Goal: Information Seeking & Learning: Check status

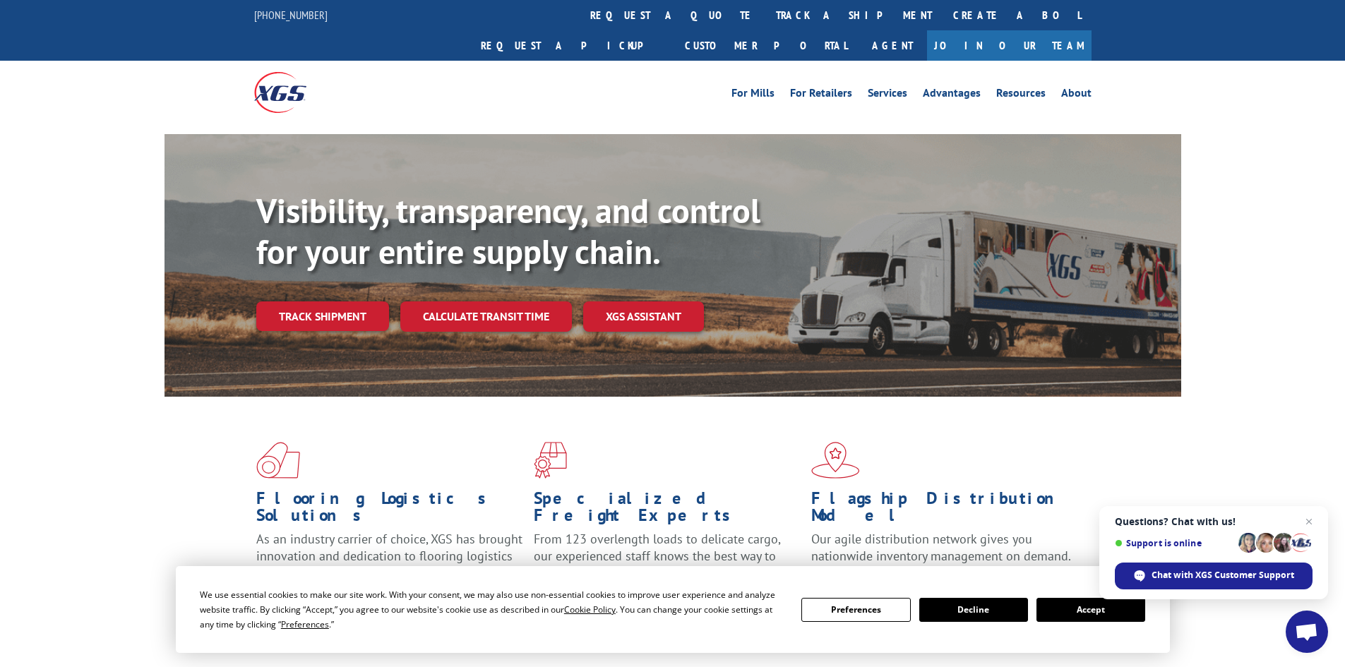
click at [766, 18] on link "track a shipment" at bounding box center [854, 15] width 177 height 30
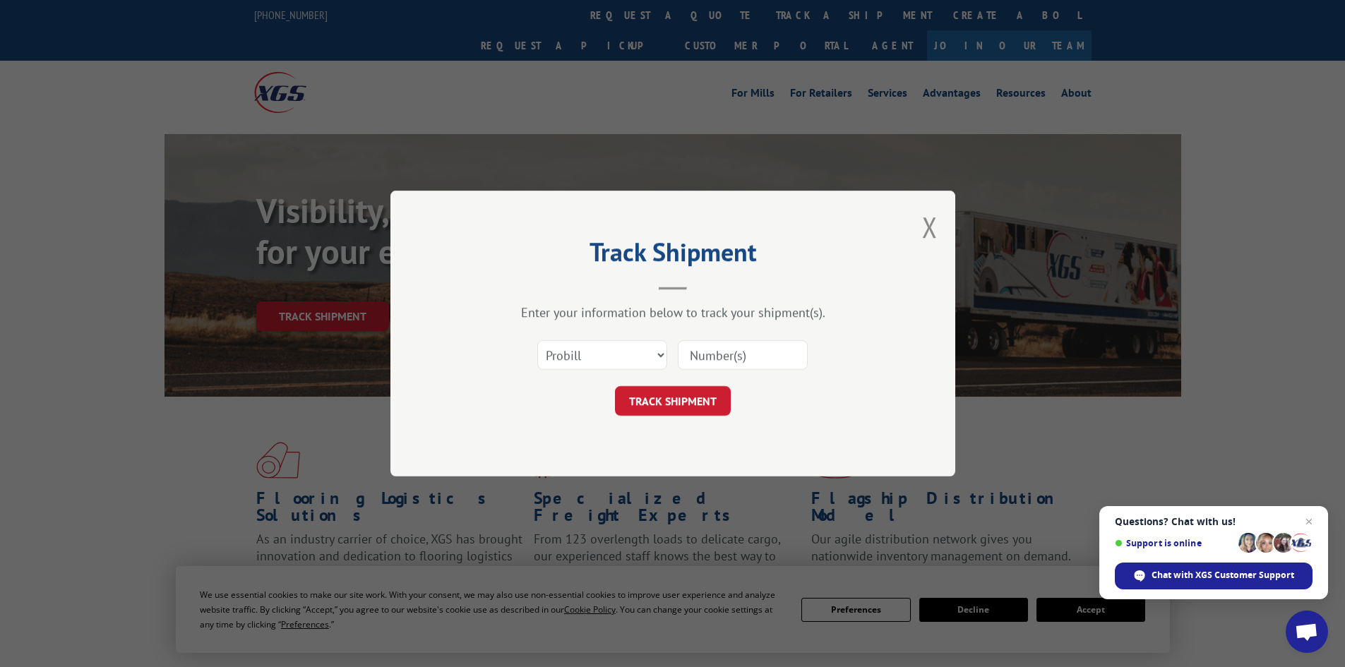
paste input "2849823"
type input "2849823"
click at [603, 355] on select "Select category... Probill BOL PO" at bounding box center [602, 355] width 130 height 30
select select "bol"
click at [537, 340] on select "Select category... Probill BOL PO" at bounding box center [602, 355] width 130 height 30
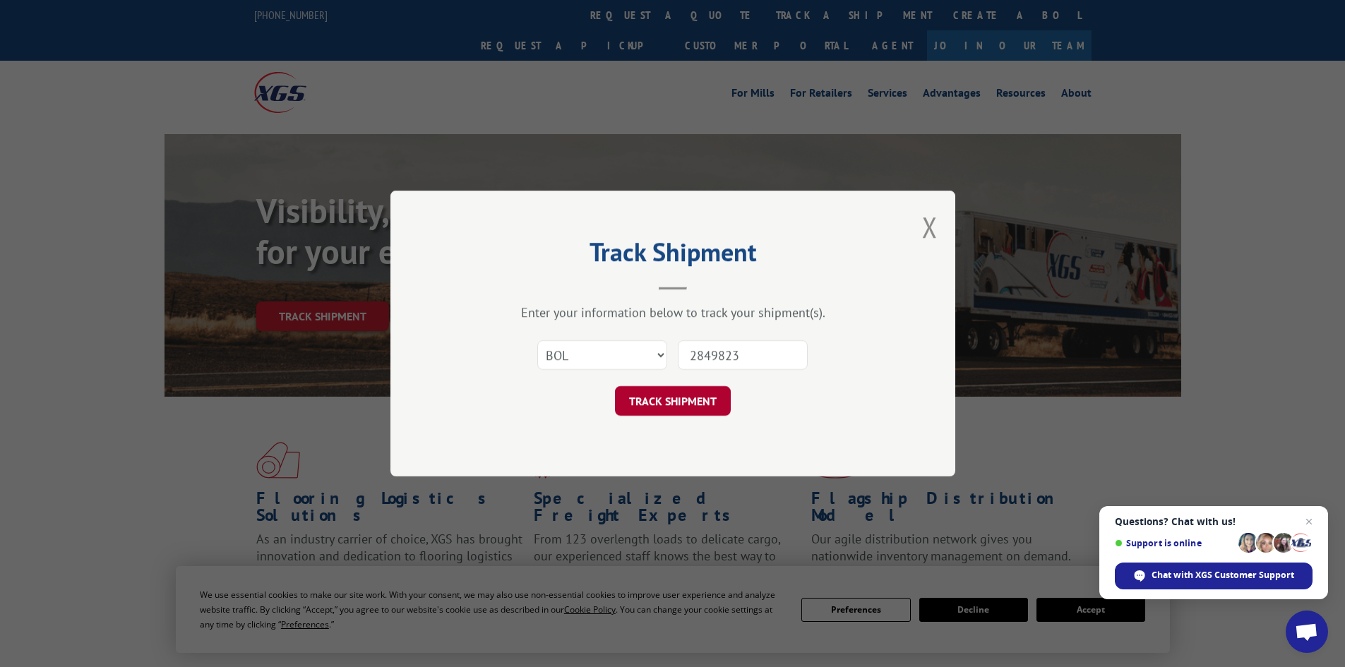
click at [649, 403] on button "TRACK SHIPMENT" at bounding box center [673, 401] width 116 height 30
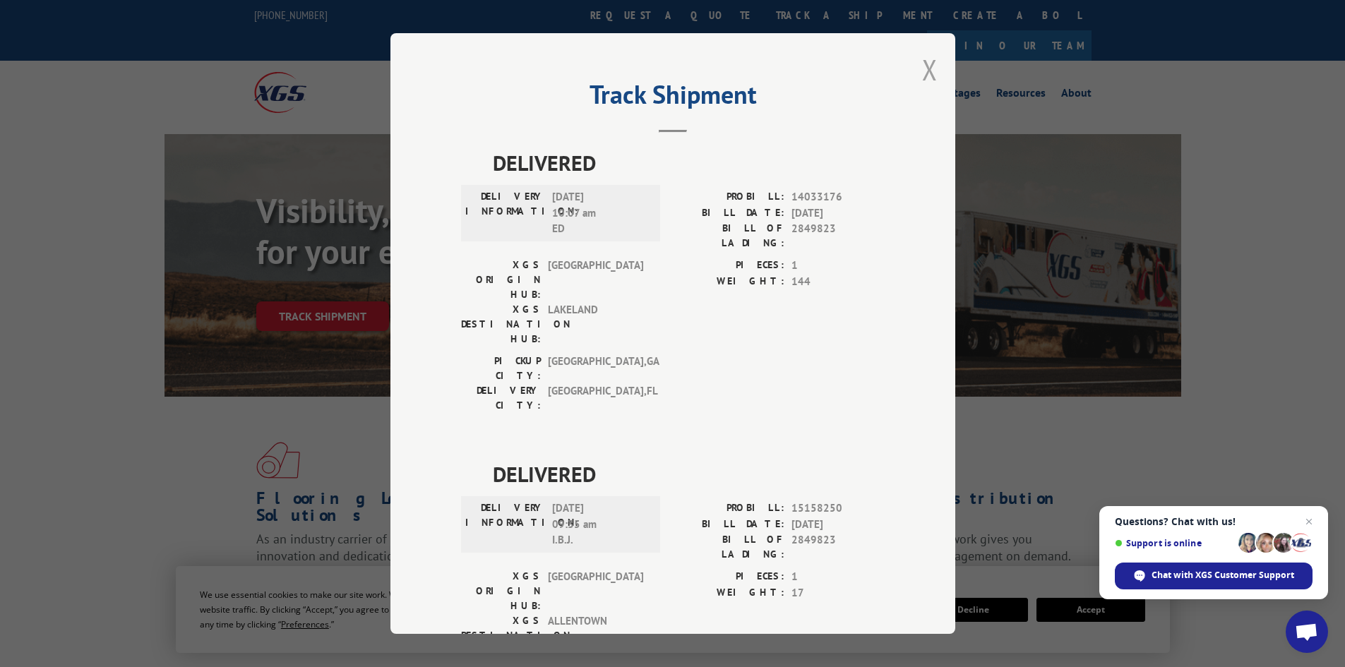
click at [922, 66] on button "Close modal" at bounding box center [930, 69] width 16 height 37
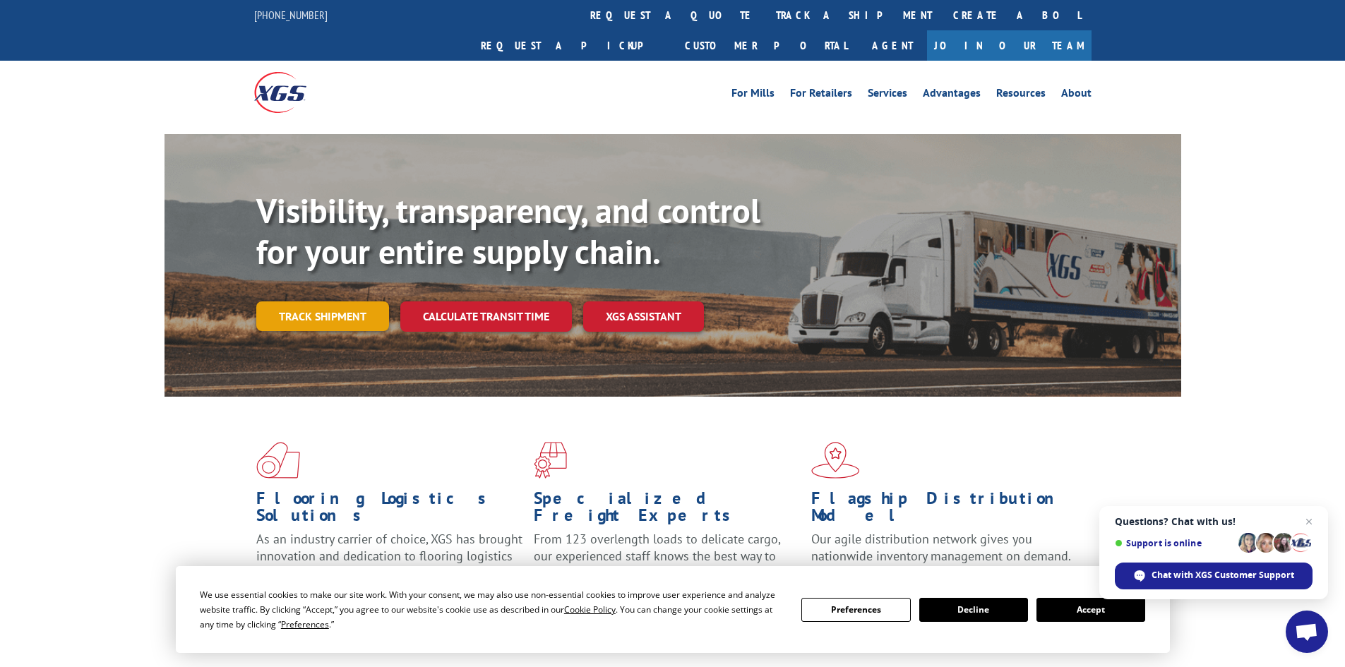
click at [359, 302] on link "Track shipment" at bounding box center [322, 317] width 133 height 30
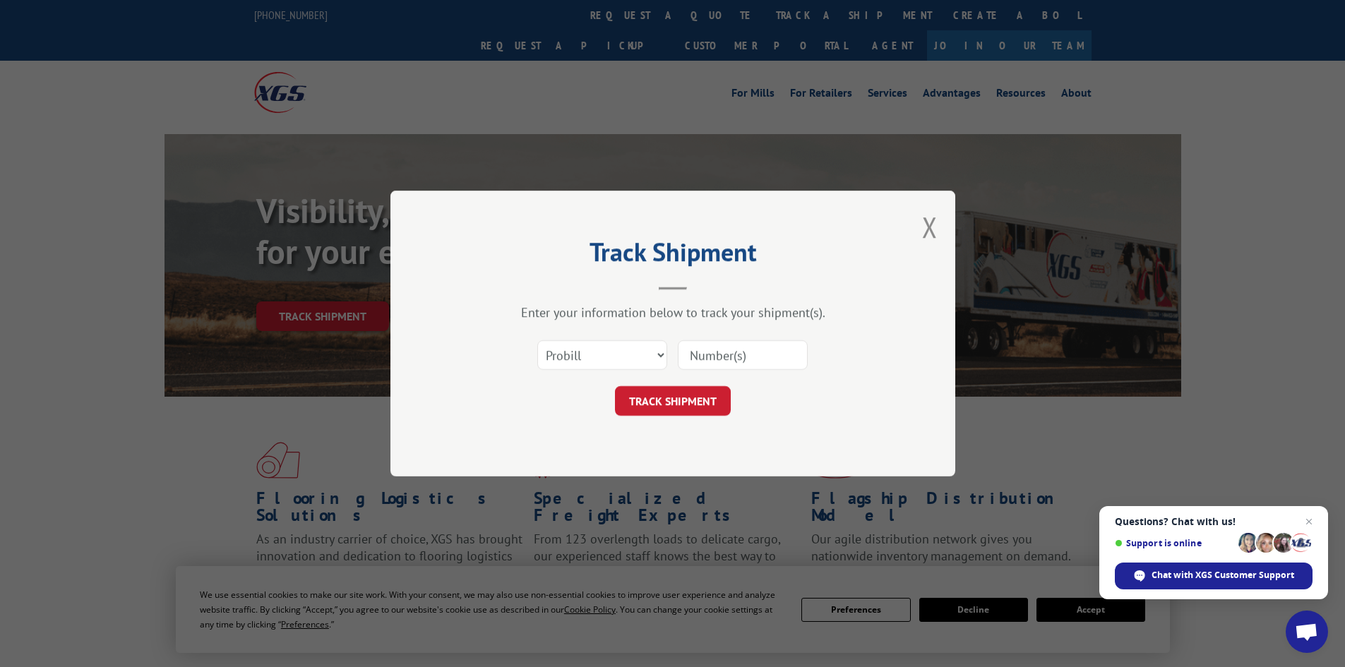
paste input "2848935"
type input "2848935"
drag, startPoint x: 598, startPoint y: 351, endPoint x: 588, endPoint y: 367, distance: 18.7
click at [598, 351] on select "Select category... Probill BOL PO" at bounding box center [602, 355] width 130 height 30
click at [537, 340] on select "Select category... Probill BOL PO" at bounding box center [602, 355] width 130 height 30
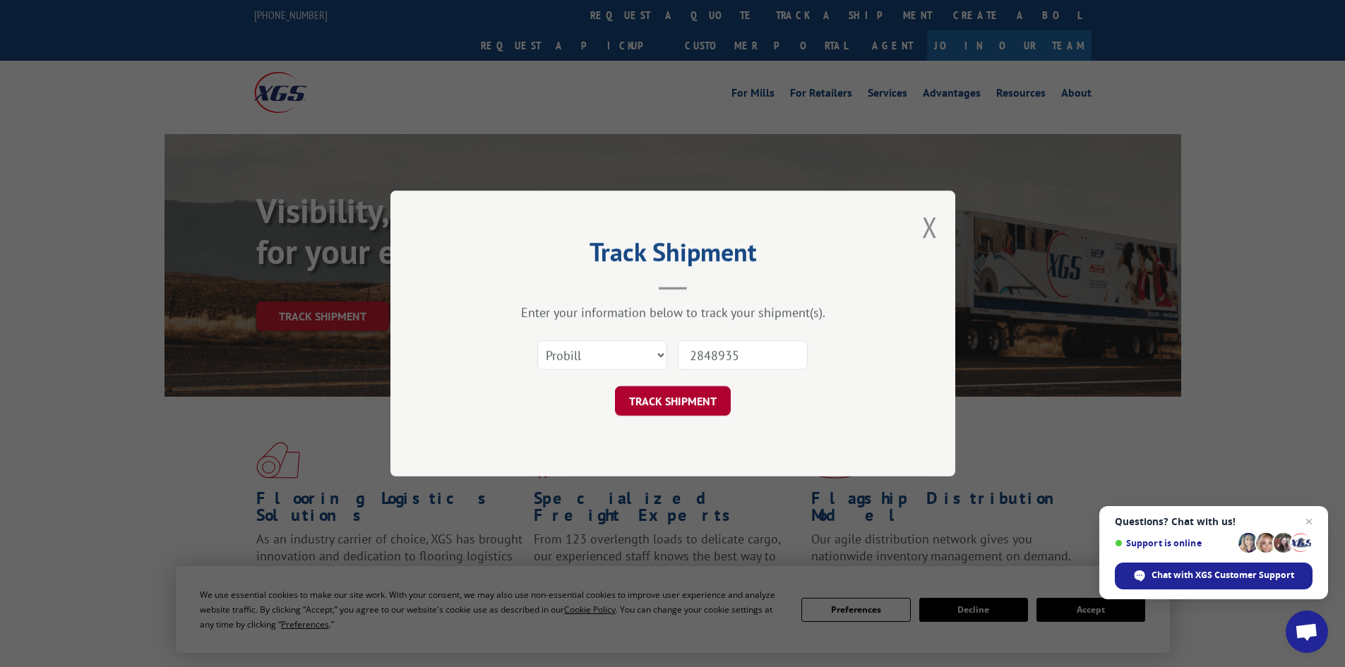
click at [699, 391] on button "TRACK SHIPMENT" at bounding box center [673, 401] width 116 height 30
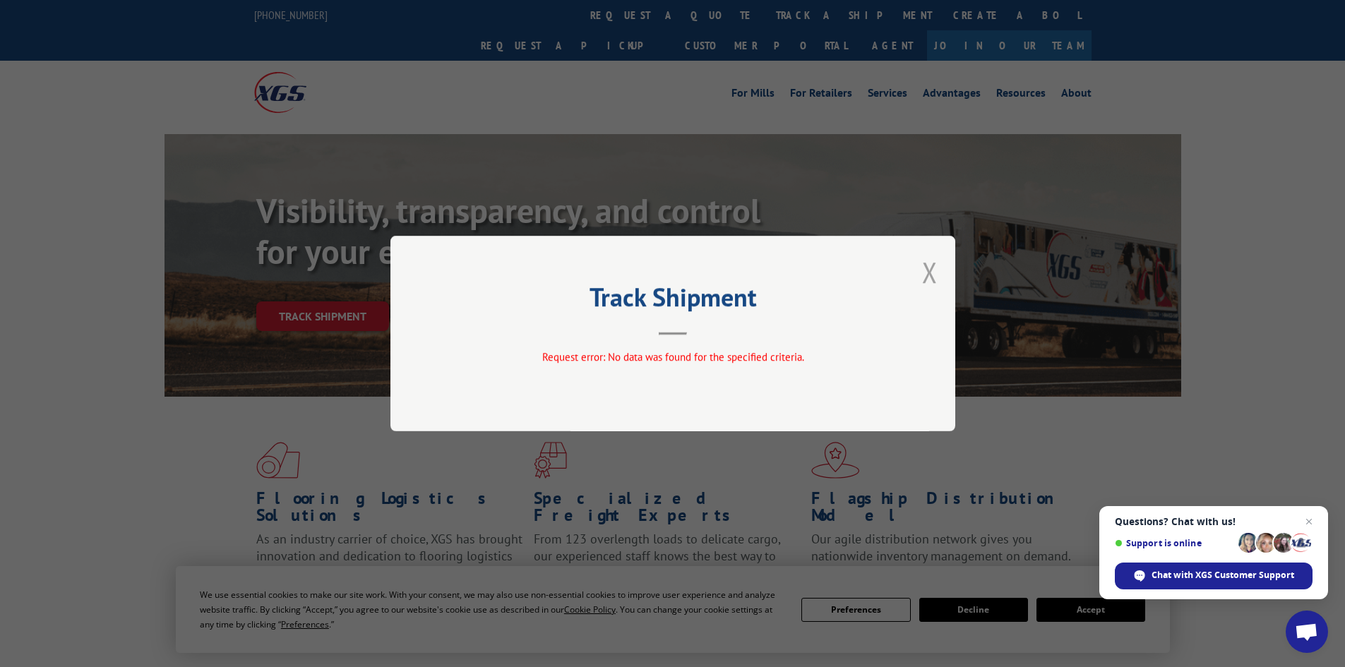
click at [934, 276] on button "Close modal" at bounding box center [930, 272] width 16 height 37
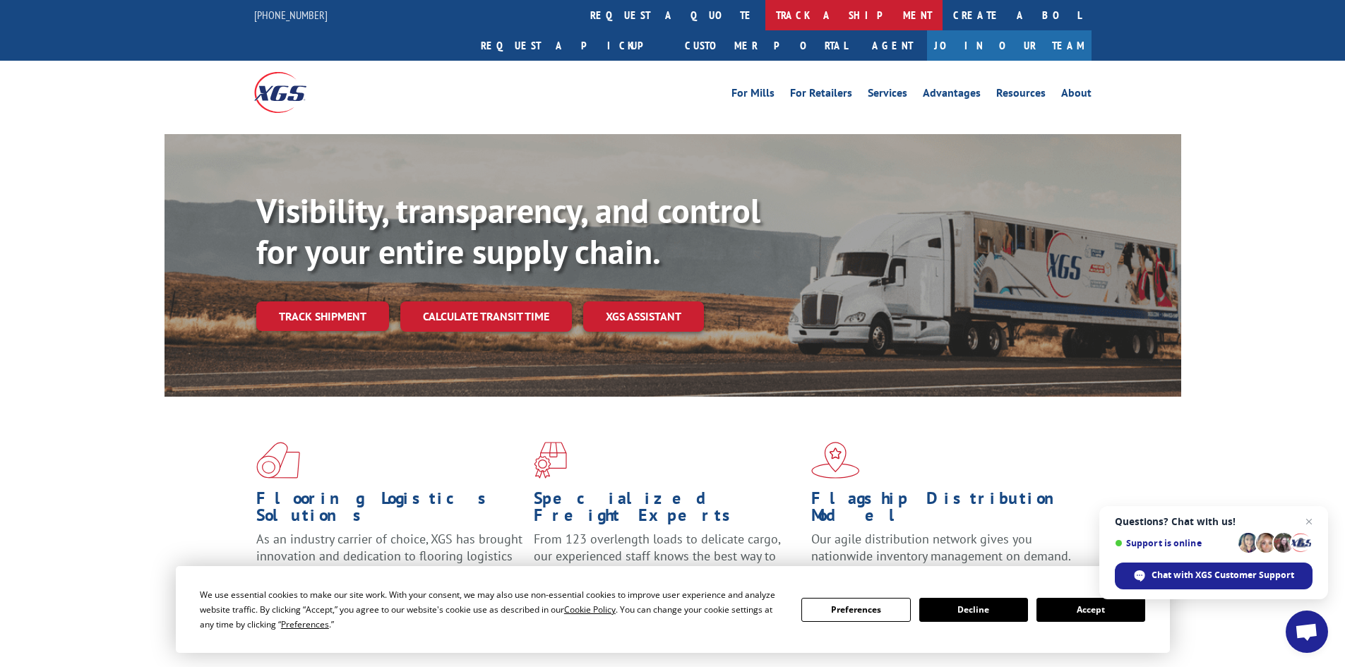
click at [766, 25] on link "track a shipment" at bounding box center [854, 15] width 177 height 30
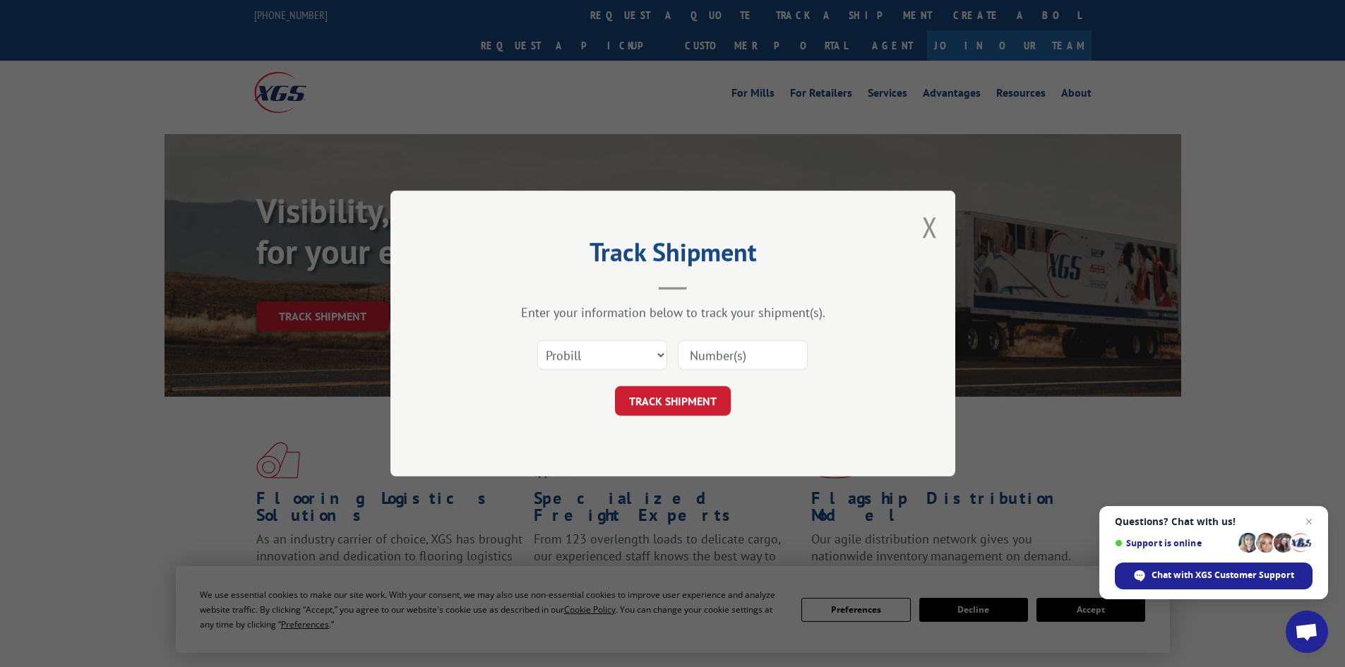
drag, startPoint x: 722, startPoint y: 357, endPoint x: 710, endPoint y: 350, distance: 13.9
click at [711, 350] on input at bounding box center [743, 355] width 130 height 30
paste input "2848935"
type input "2848935"
click at [615, 364] on select "Select category... Probill BOL PO" at bounding box center [602, 355] width 130 height 30
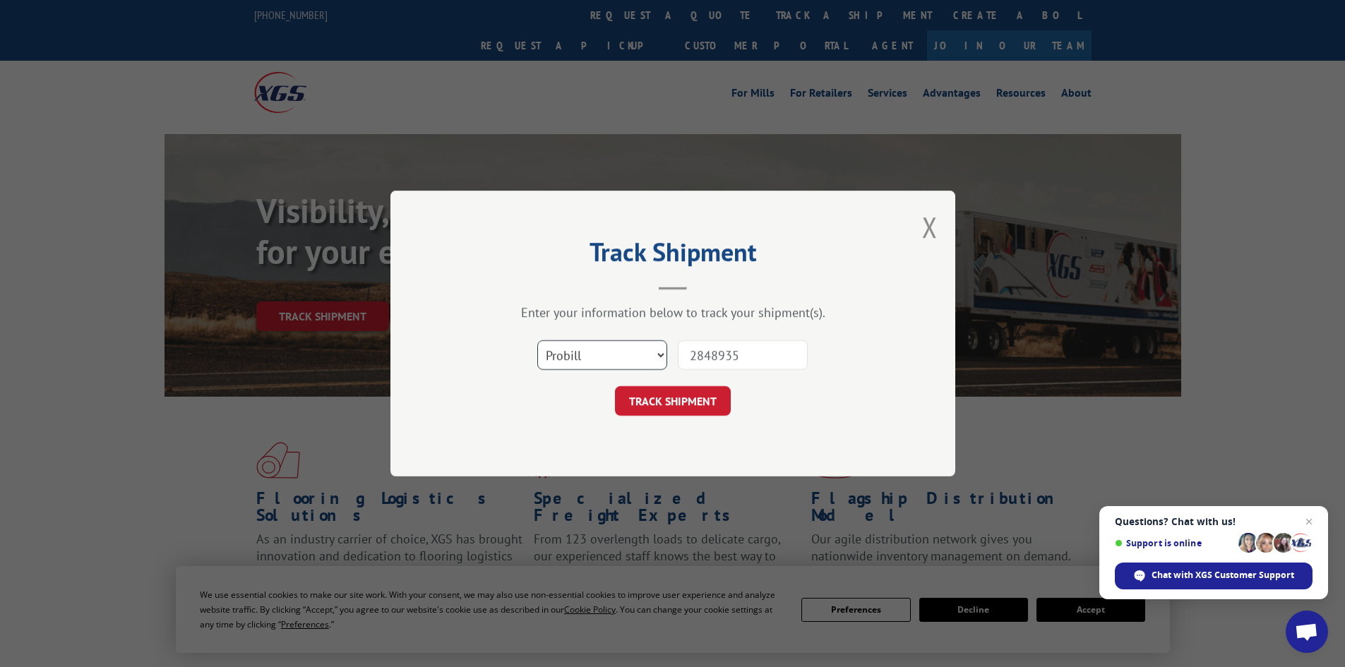
select select "bol"
click at [537, 340] on select "Select category... Probill BOL PO" at bounding box center [602, 355] width 130 height 30
click at [618, 415] on button "TRACK SHIPMENT" at bounding box center [673, 401] width 116 height 30
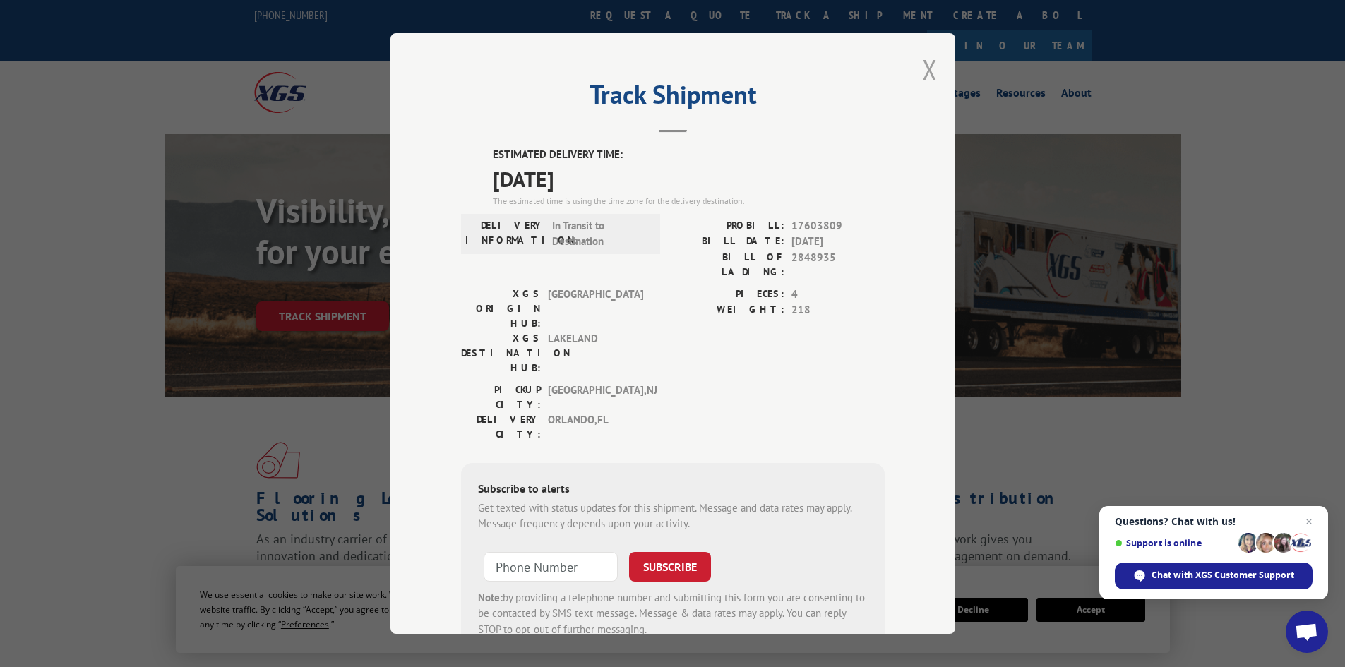
click at [922, 69] on button "Close modal" at bounding box center [930, 69] width 16 height 37
